Goal: Register for event/course

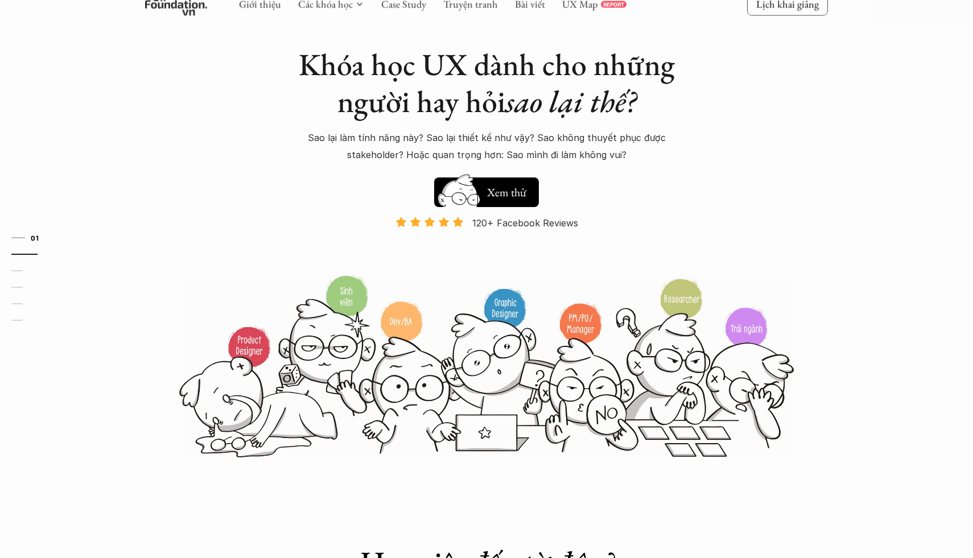
scroll to position [13, 0]
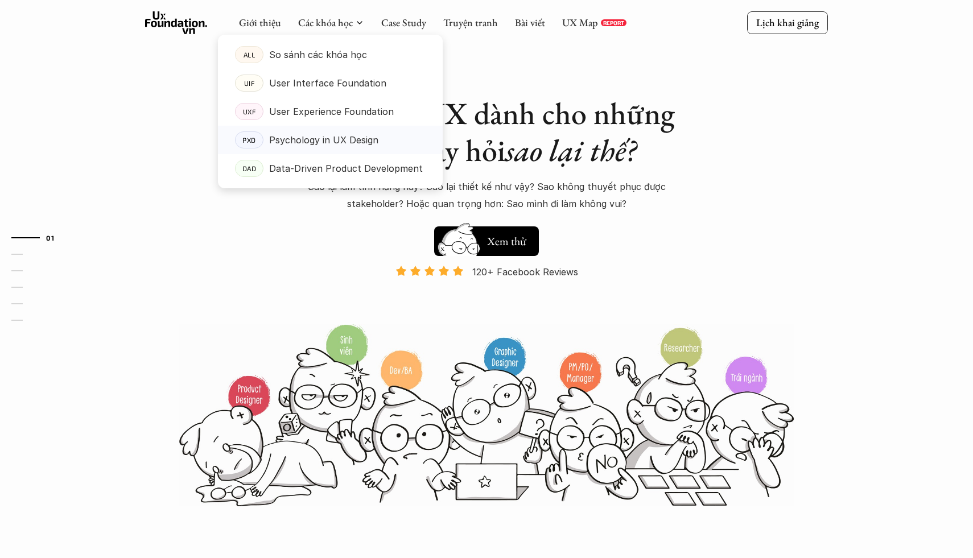
click at [322, 141] on p "Psychology in UX Design" at bounding box center [323, 139] width 109 height 17
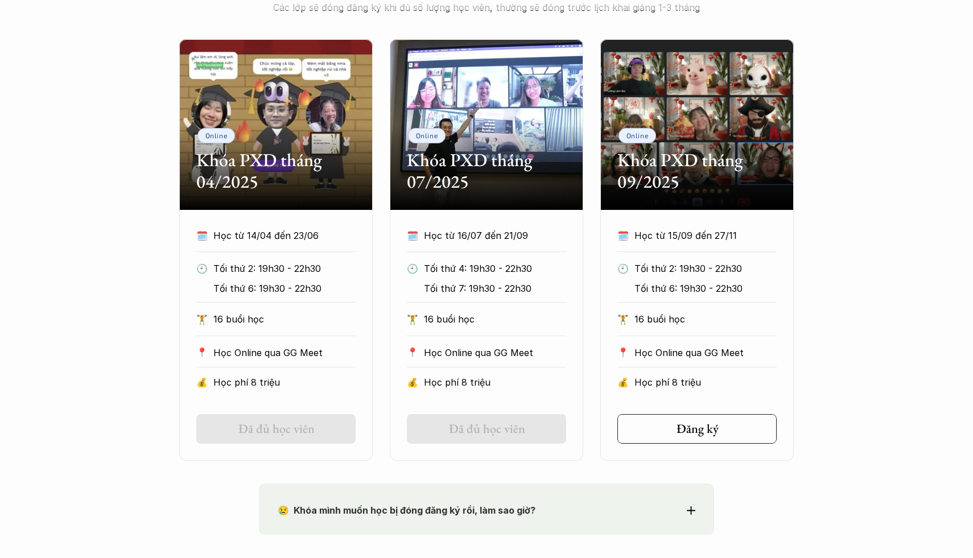
scroll to position [532, 0]
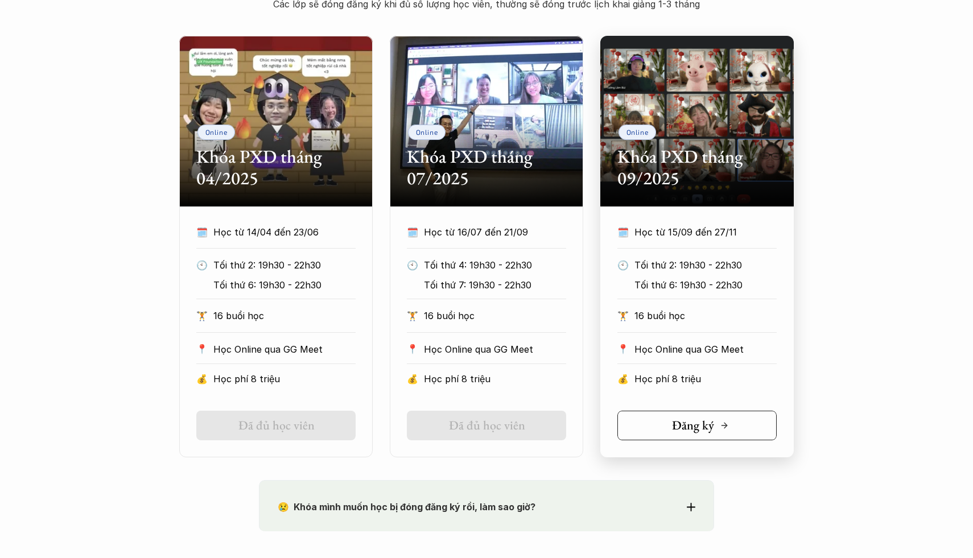
click at [698, 416] on link "Đăng ký" at bounding box center [696, 426] width 159 height 30
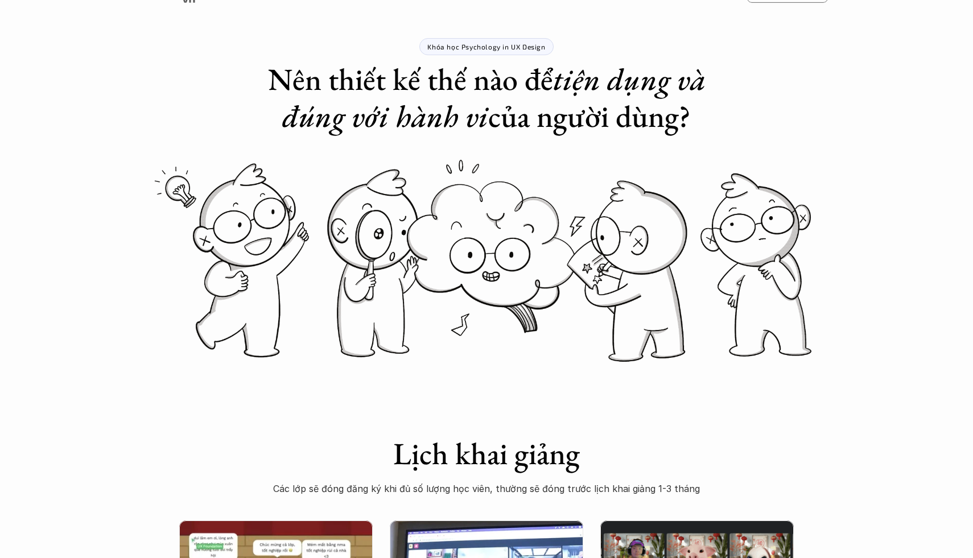
scroll to position [0, 0]
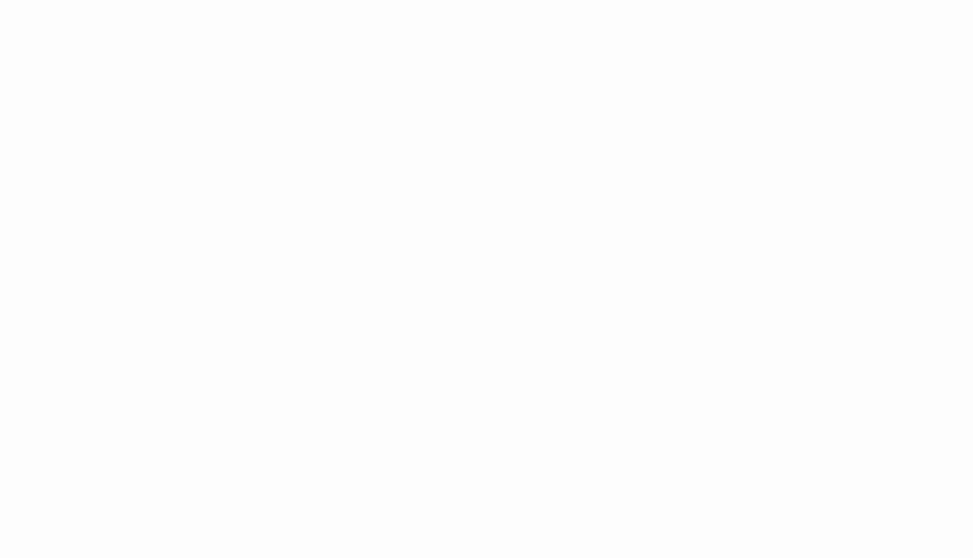
scroll to position [496, 0]
